Goal: Information Seeking & Learning: Learn about a topic

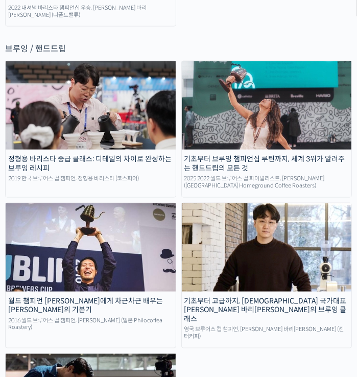
click at [89, 94] on img at bounding box center [91, 105] width 170 height 88
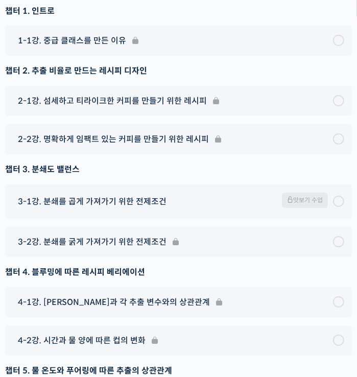
scroll to position [3422, 0]
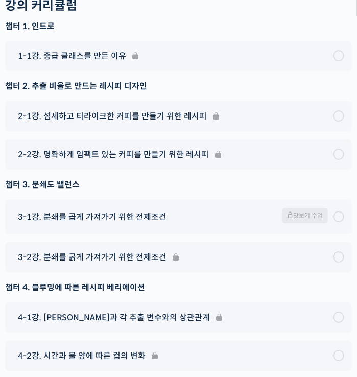
click at [35, 192] on div "챕터 3. 분쇄도 밸런스" at bounding box center [178, 185] width 347 height 14
click at [26, 192] on div "챕터 3. 분쇄도 밸런스" at bounding box center [178, 185] width 347 height 14
click at [50, 191] on div "챕터 3. 분쇄도 밸런스" at bounding box center [178, 185] width 347 height 14
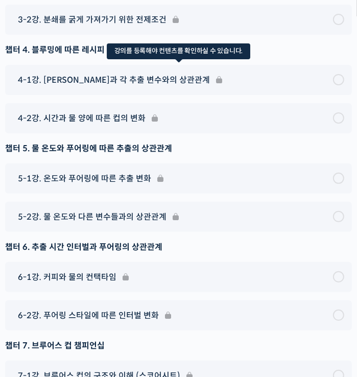
scroll to position [3678, 0]
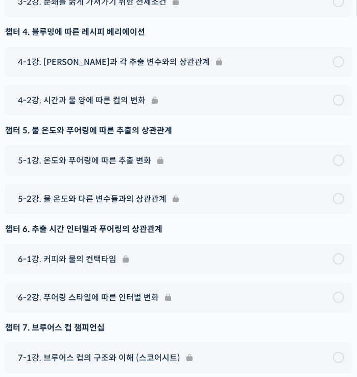
click at [185, 133] on div "챕터 1. 인트로 1-1강. 중급 클래스를 만든 이유 챕터 2. 추출 비율로 만드는 레시피 디자인 2-1강. 섬세하고 티라이크한 커피를 만들기…" at bounding box center [178, 138] width 347 height 744
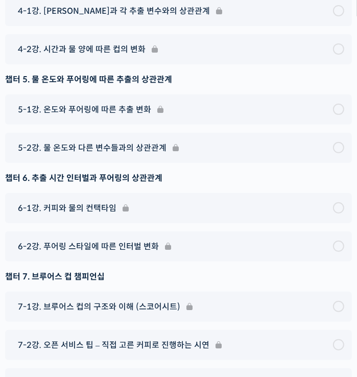
scroll to position [3780, 0]
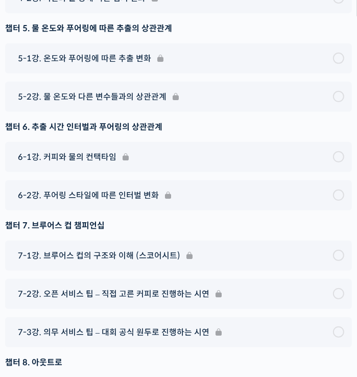
click at [47, 134] on div "챕터 6. 추출 시간 인터벌과 푸어링의 상관관계" at bounding box center [178, 127] width 347 height 14
drag, startPoint x: 42, startPoint y: 138, endPoint x: 50, endPoint y: 136, distance: 8.1
click at [50, 134] on div "챕터 6. 추출 시간 인터벌과 푸어링의 상관관계" at bounding box center [178, 127] width 347 height 14
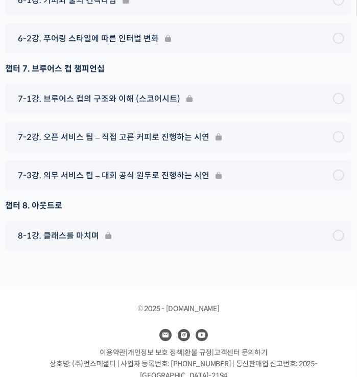
scroll to position [3981, 0]
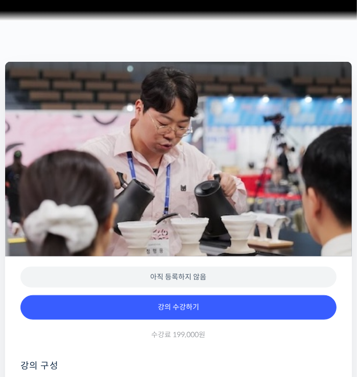
scroll to position [48, 0]
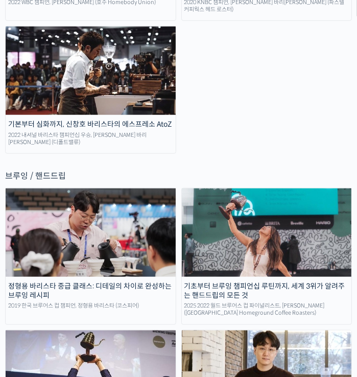
scroll to position [2124, 0]
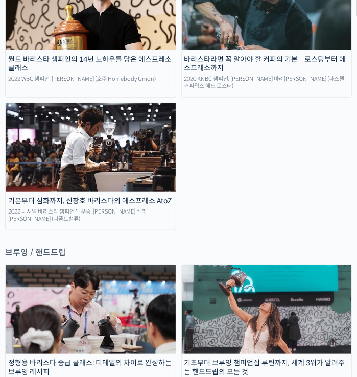
click at [182, 136] on div "바리스타라면 꼭 알아야 할 커피의 기본 – 생두의 원산지별 특징부터 구입, 품질 관리까지 모모스커피 해외무역팀 (전주연, 추경하, [PERSO…" at bounding box center [178, 25] width 347 height 411
click at [178, 140] on div "바리스타라면 꼭 알아야 할 커피의 기본 – 생두의 원산지별 특징부터 구입, 품질 관리까지 모모스커피 해외무역팀 (전주연, 추경하, 김한중 바리…" at bounding box center [178, 25] width 347 height 411
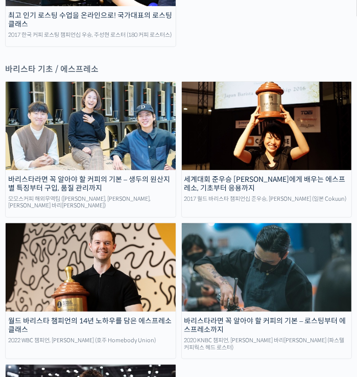
scroll to position [2022, 0]
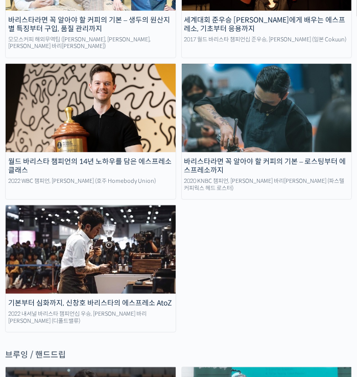
click at [210, 116] on img at bounding box center [267, 108] width 170 height 88
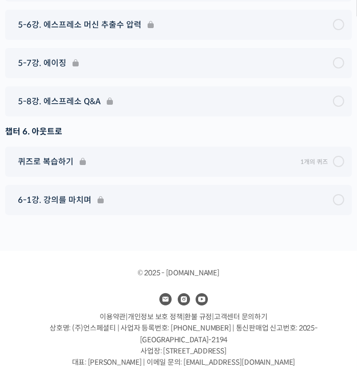
scroll to position [5452, 0]
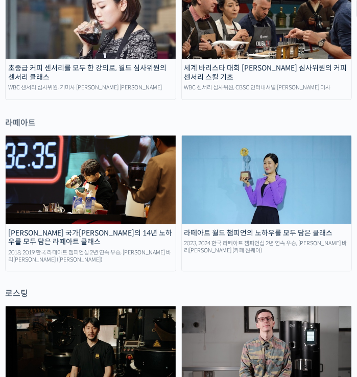
scroll to position [848, 0]
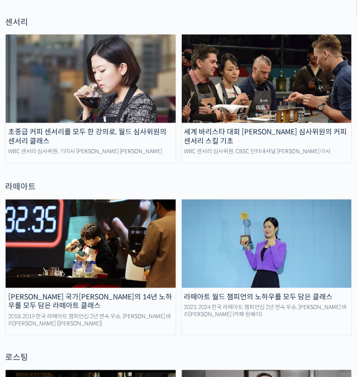
click at [103, 242] on img at bounding box center [91, 244] width 170 height 88
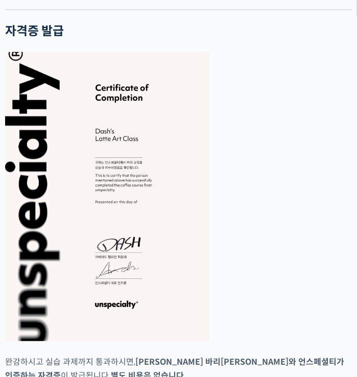
scroll to position [3857, 0]
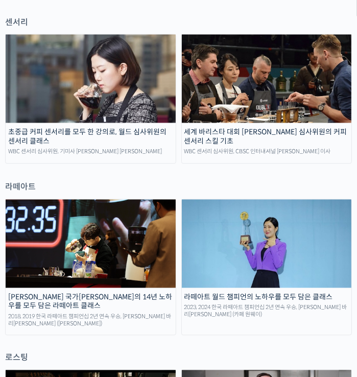
scroll to position [797, 0]
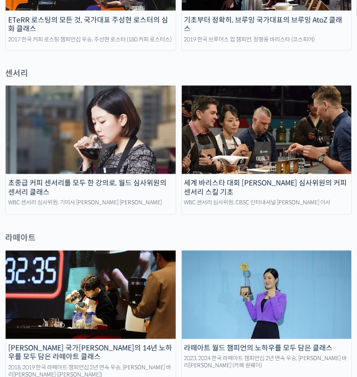
click at [227, 159] on img at bounding box center [267, 130] width 170 height 88
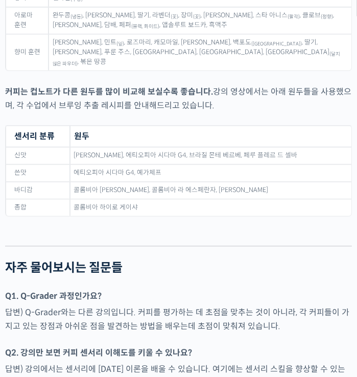
scroll to position [5619, 0]
